Goal: Navigation & Orientation: Understand site structure

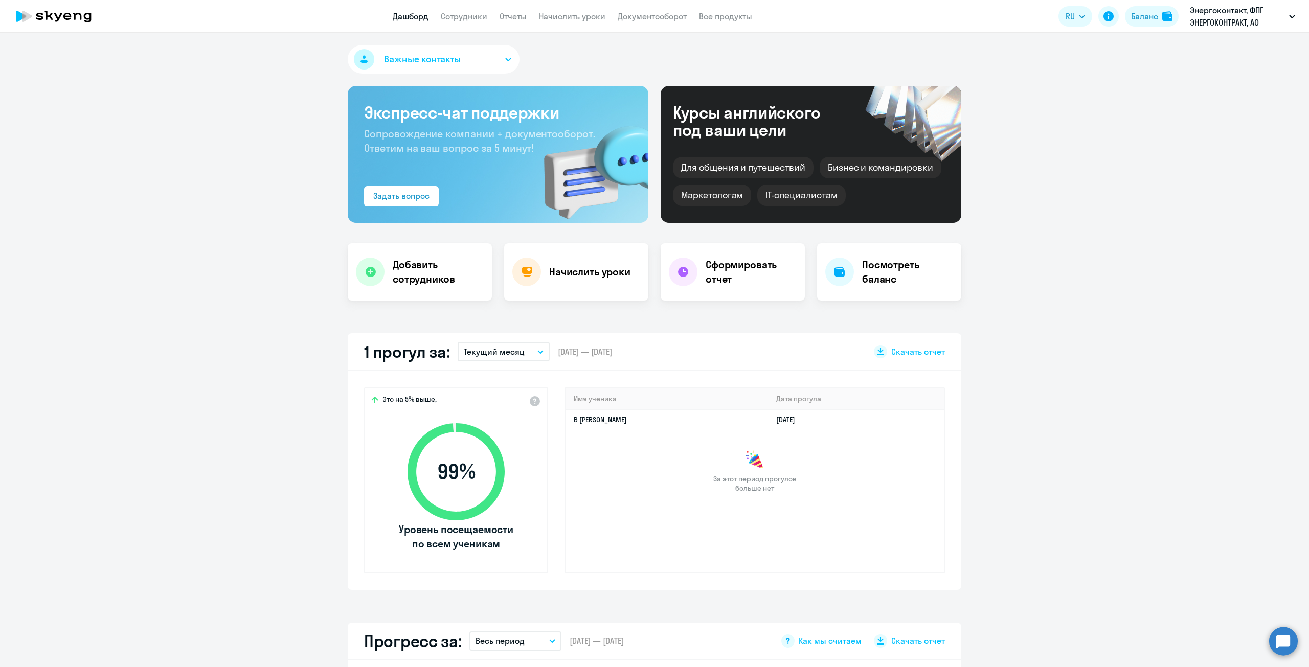
select select "30"
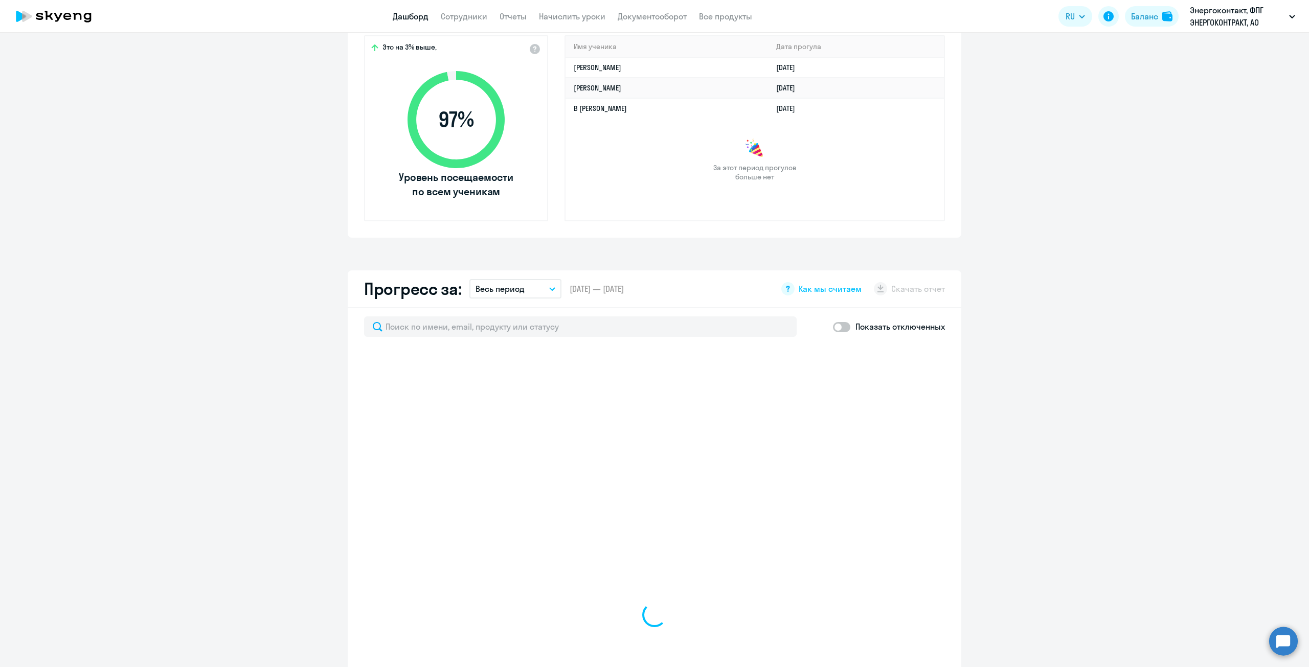
scroll to position [307, 0]
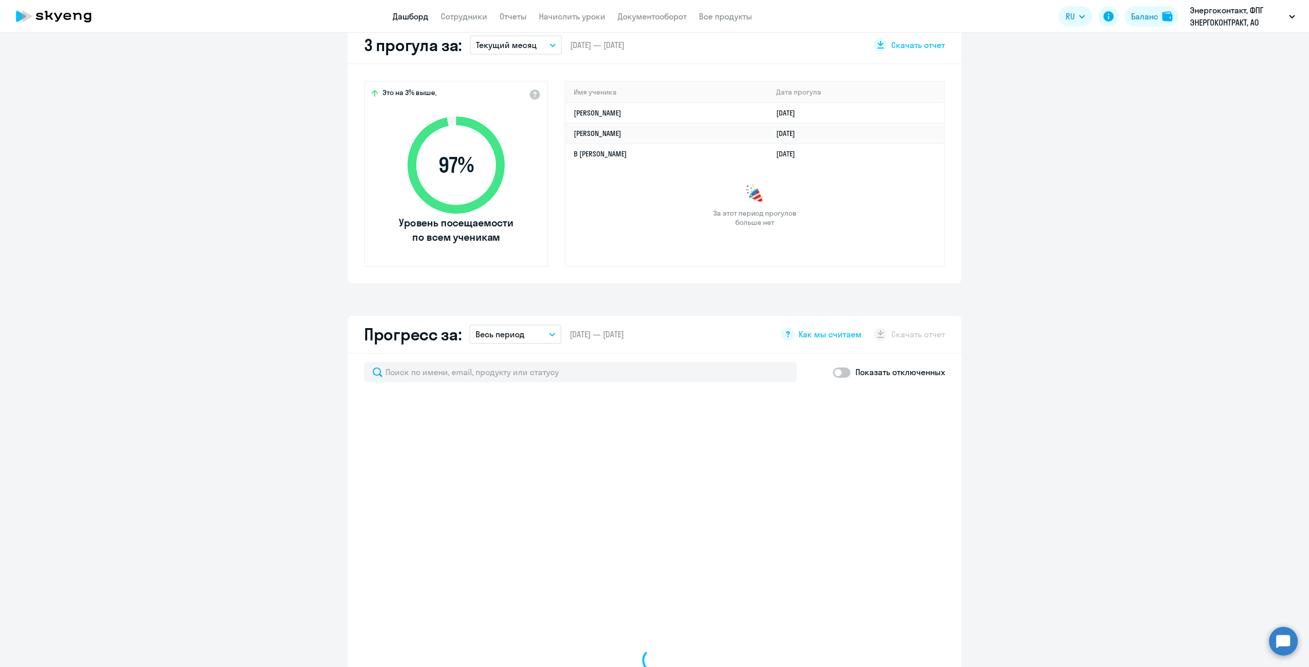
select select "30"
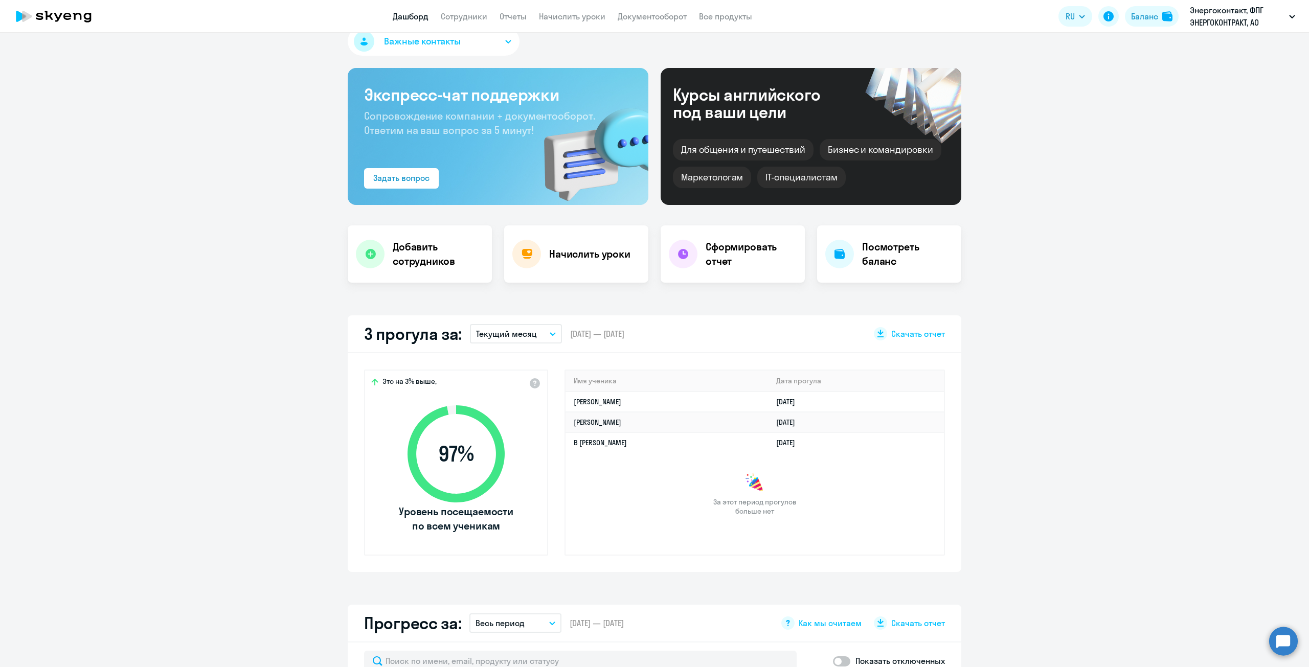
scroll to position [0, 0]
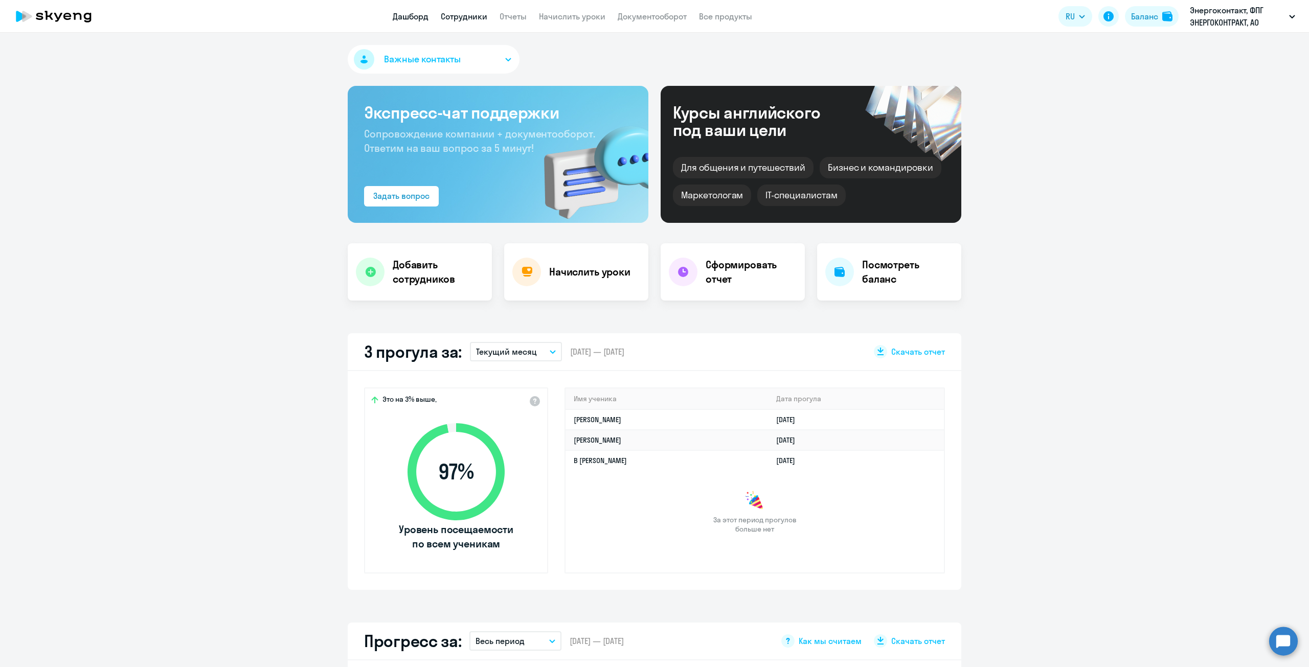
click at [465, 12] on link "Сотрудники" at bounding box center [464, 16] width 47 height 10
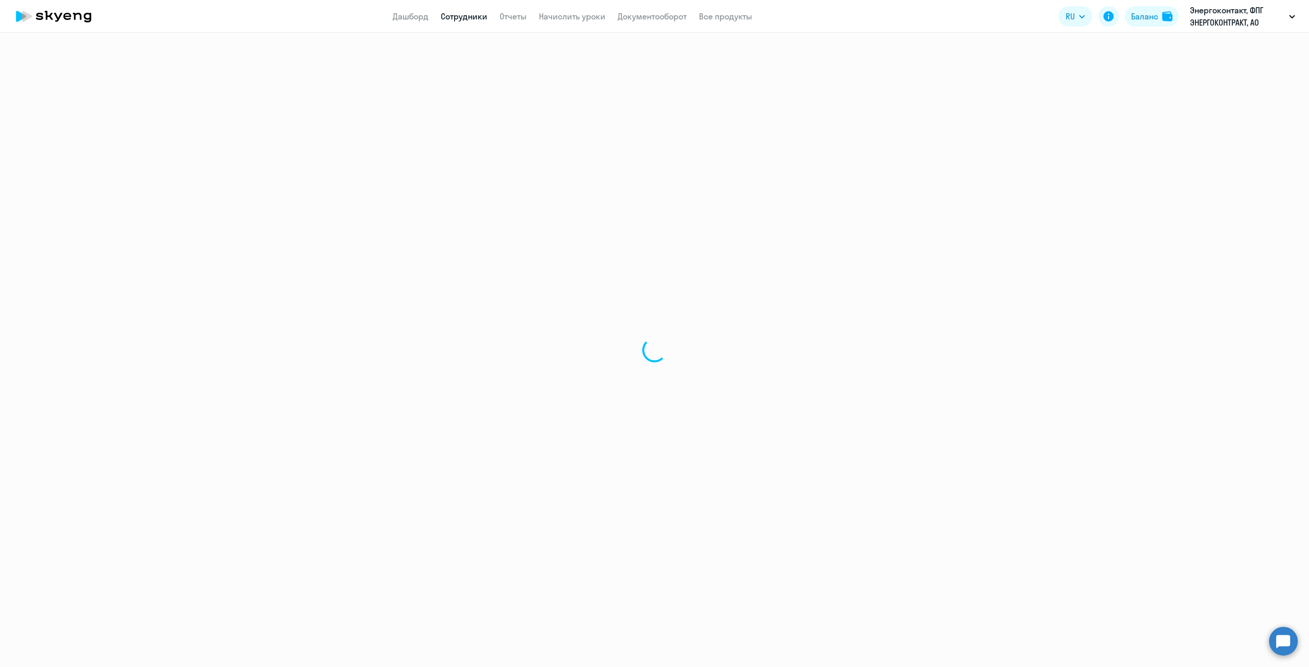
select select "30"
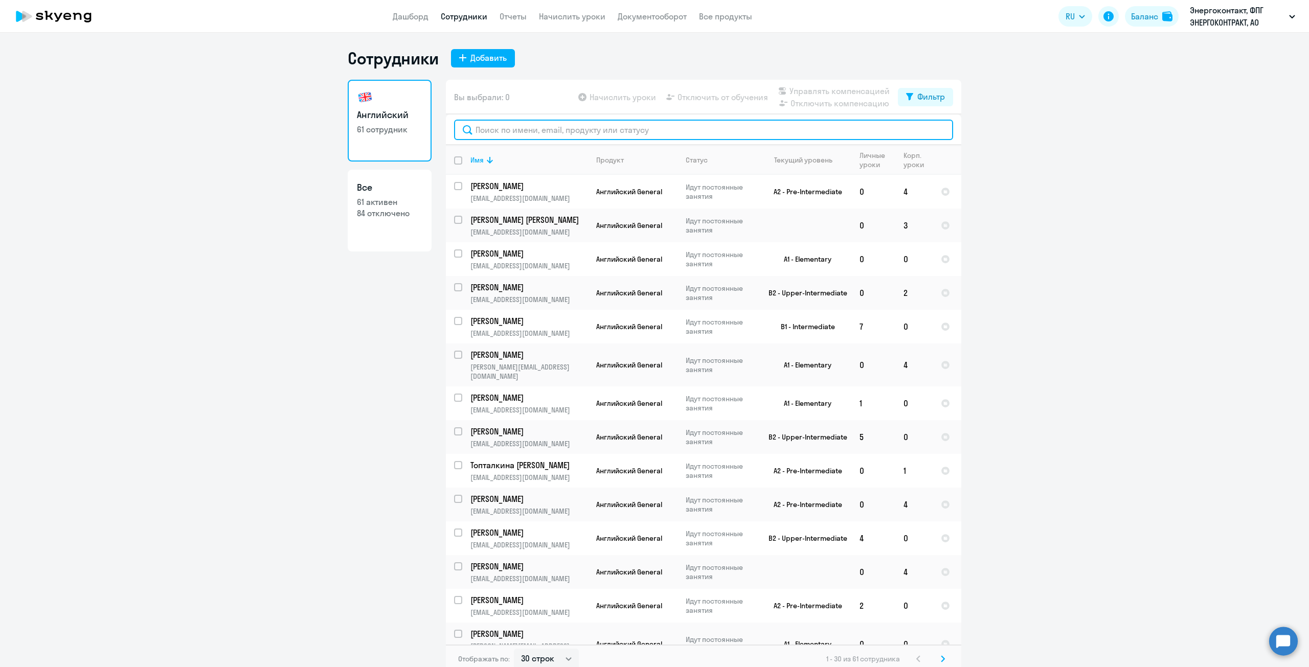
click at [554, 134] on input "text" at bounding box center [703, 130] width 499 height 20
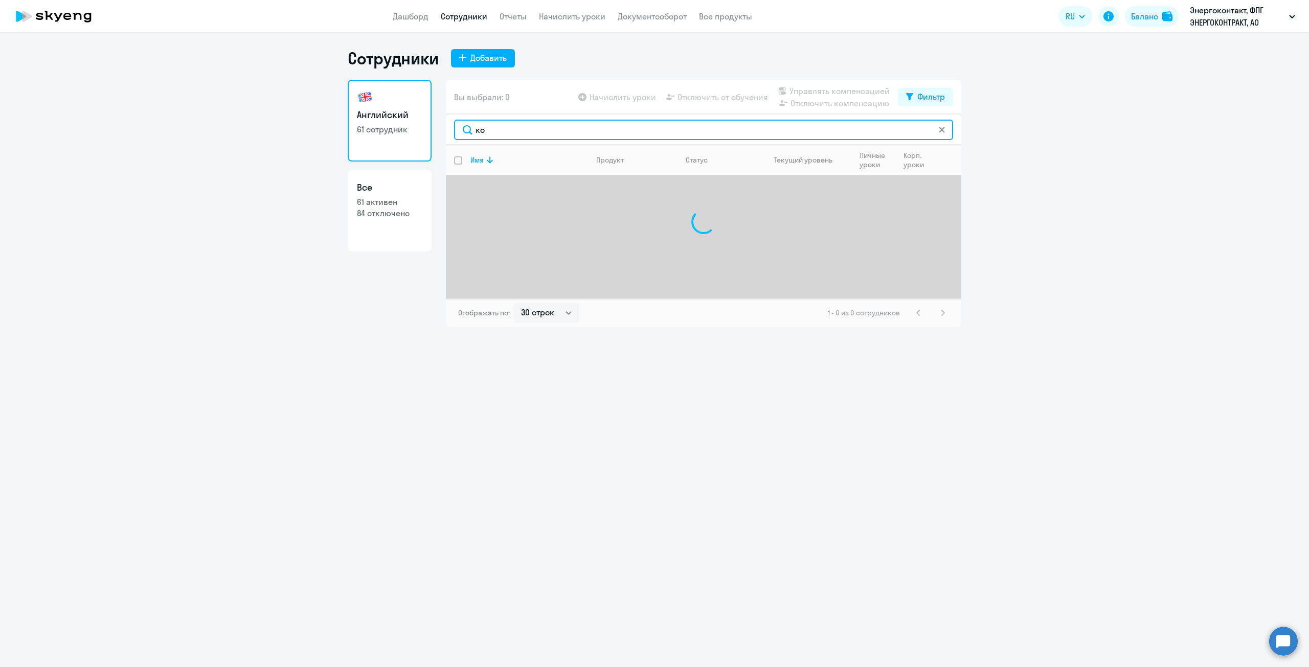
type input "к"
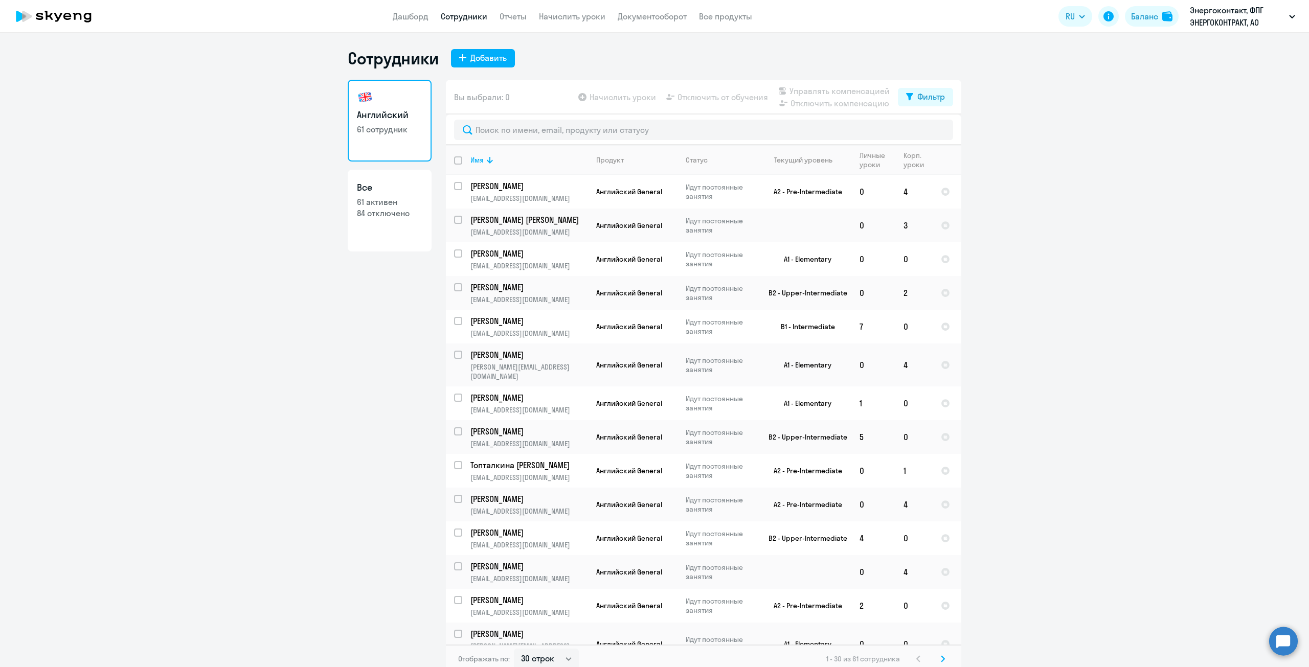
click at [661, 25] on app-header "Дашборд Сотрудники Отчеты Начислить уроки Документооборот Все продукты Дашборд …" at bounding box center [654, 16] width 1309 height 33
click at [660, 19] on link "Документооборот" at bounding box center [652, 16] width 69 height 10
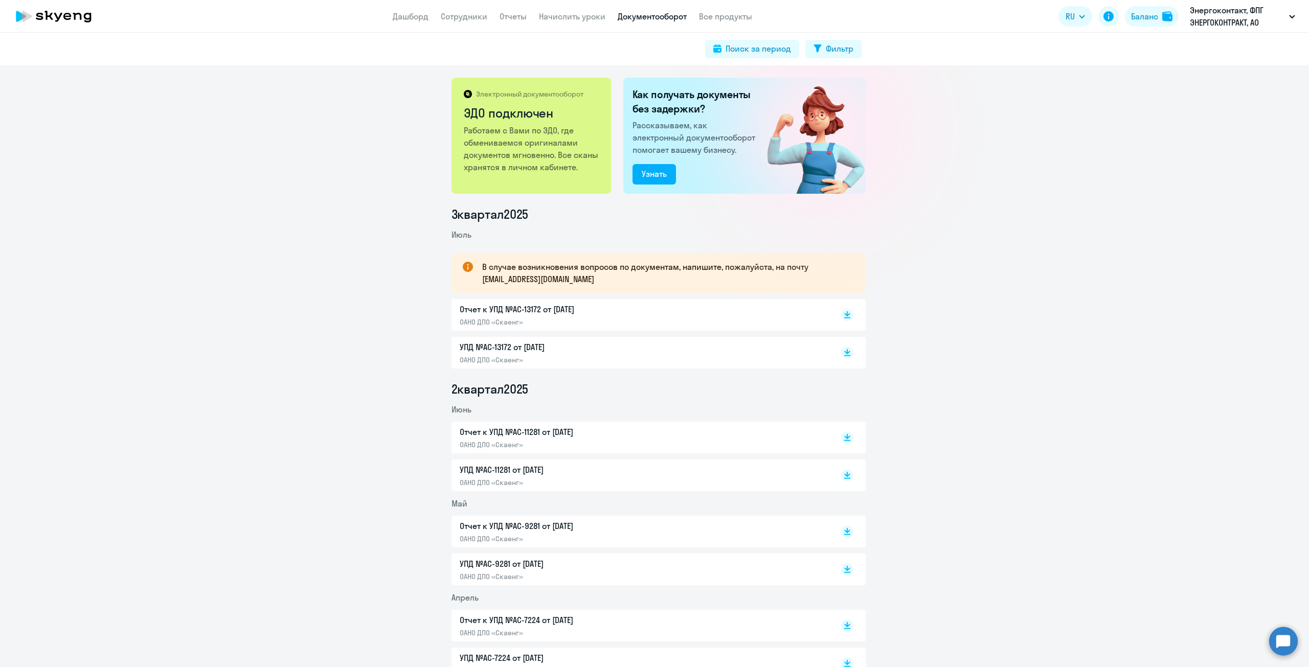
click at [719, 22] on app-menu-item-link "Все продукты" at bounding box center [725, 16] width 53 height 13
click at [735, 15] on link "Все продукты" at bounding box center [725, 16] width 53 height 10
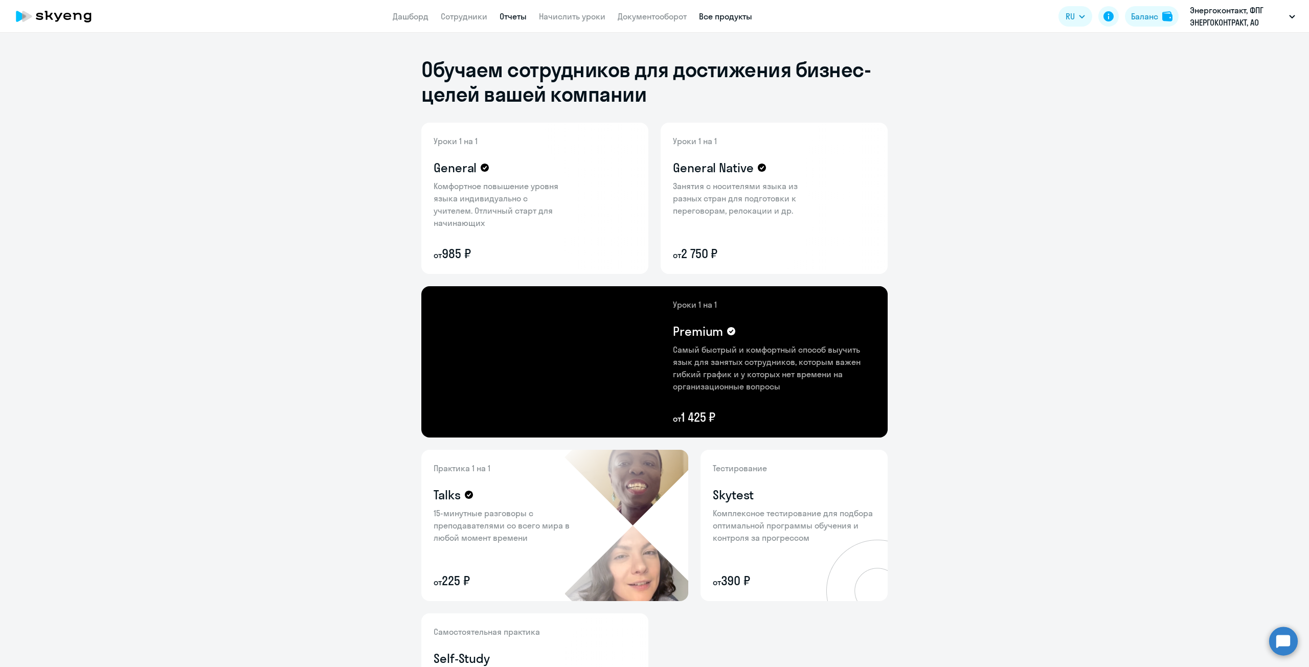
click at [520, 18] on link "Отчеты" at bounding box center [513, 16] width 27 height 10
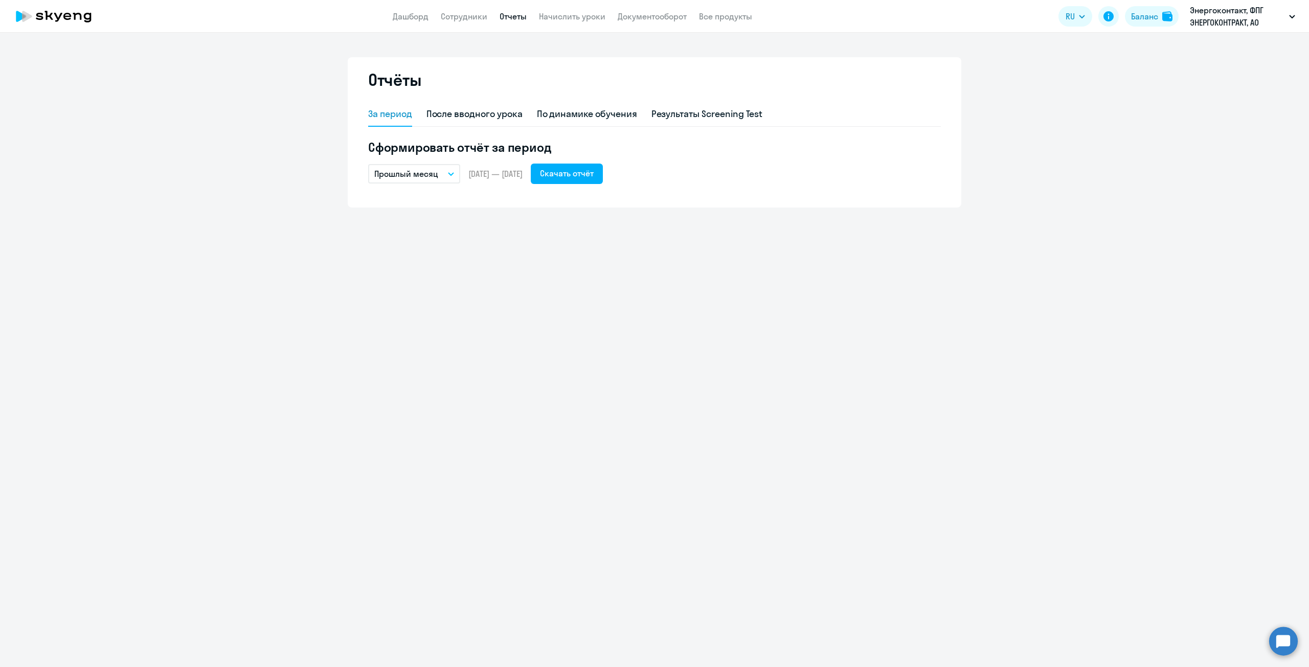
click at [90, 13] on icon at bounding box center [54, 17] width 90 height 26
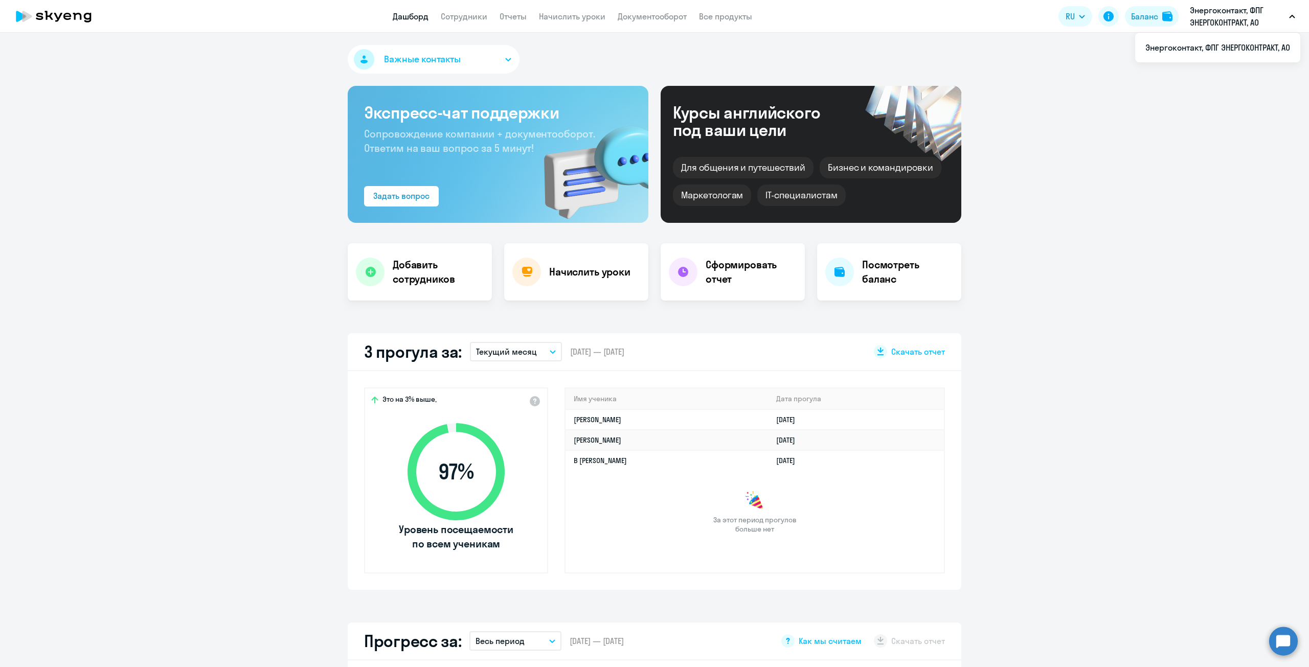
select select "30"
